Goal: Transaction & Acquisition: Purchase product/service

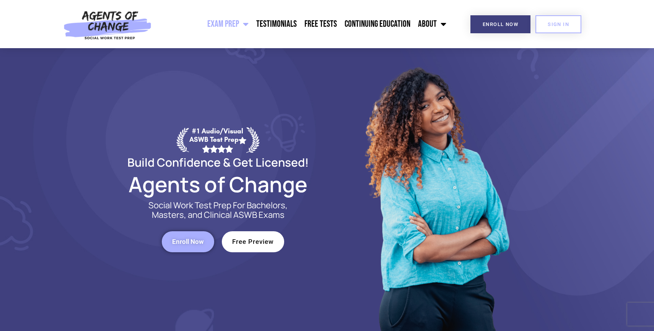
click at [176, 239] on span "Enroll Now" at bounding box center [188, 242] width 32 height 7
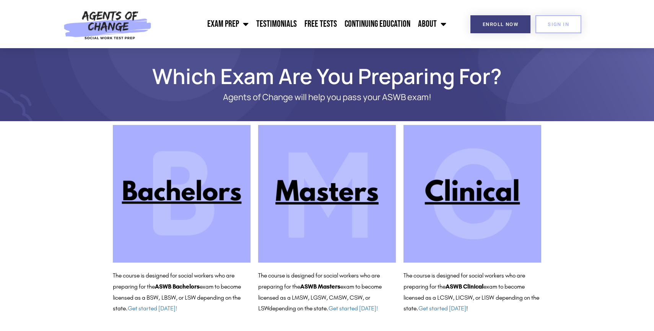
click at [306, 192] on img at bounding box center [327, 194] width 138 height 138
click at [444, 158] on img at bounding box center [472, 194] width 138 height 138
click at [208, 176] on img at bounding box center [182, 194] width 138 height 138
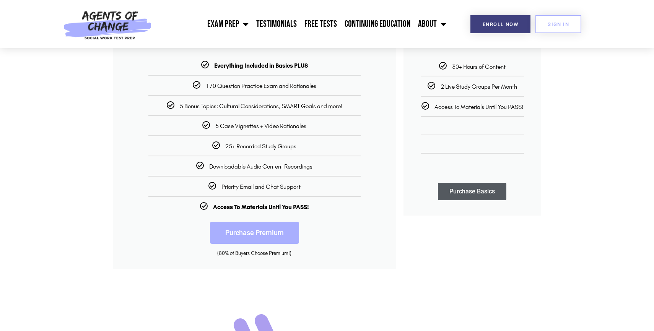
scroll to position [212, 0]
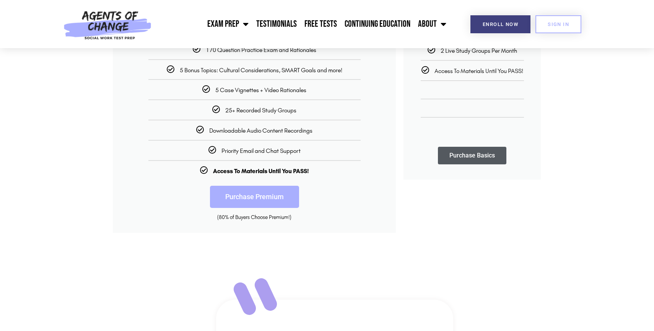
click at [265, 194] on link "Purchase Premium" at bounding box center [254, 197] width 89 height 22
click at [463, 151] on link "Purchase Basics" at bounding box center [472, 156] width 68 height 18
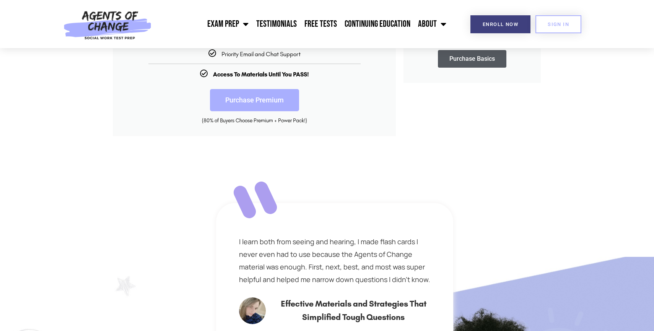
scroll to position [310, 0]
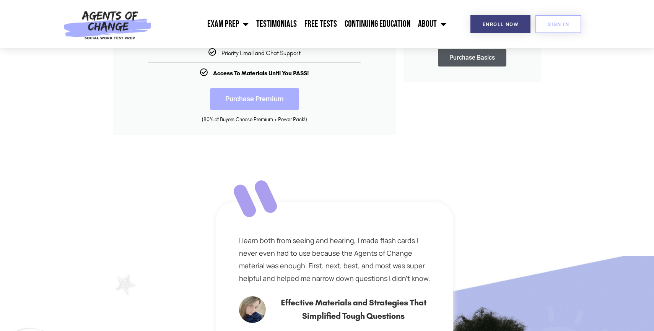
click at [264, 104] on link "Purchase Premium" at bounding box center [254, 99] width 89 height 22
click at [474, 55] on link "Purchase Basics" at bounding box center [472, 58] width 68 height 18
